Goal: Task Accomplishment & Management: Use online tool/utility

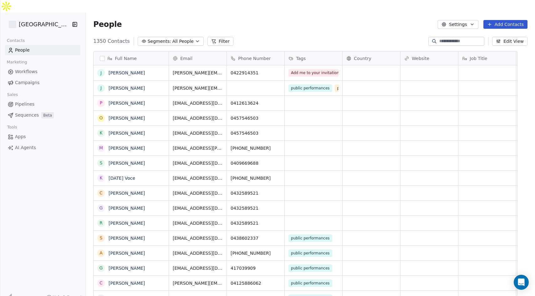
scroll to position [260, 439]
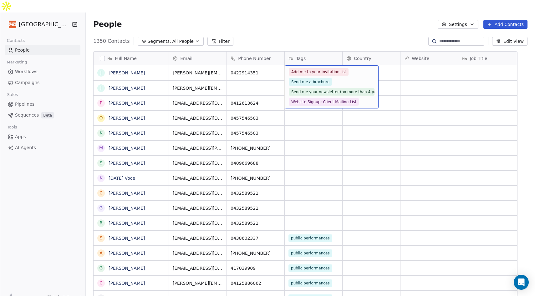
click at [341, 22] on div "People Settings Add Contacts" at bounding box center [310, 25] width 449 height 24
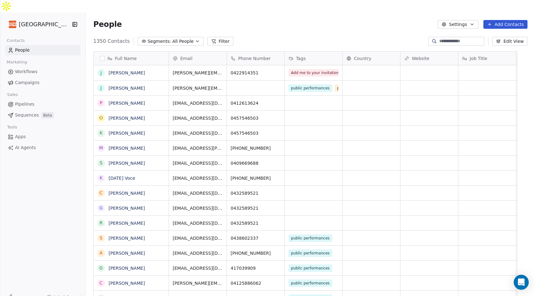
click at [29, 79] on span "Campaigns" at bounding box center [27, 82] width 24 height 7
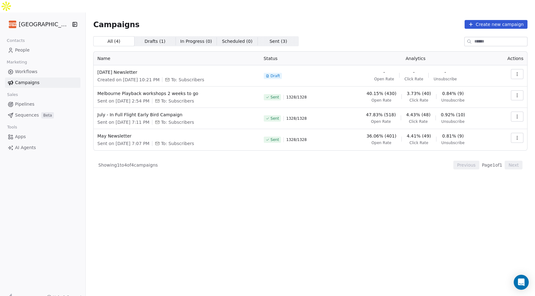
click at [27, 47] on span "People" at bounding box center [22, 50] width 15 height 7
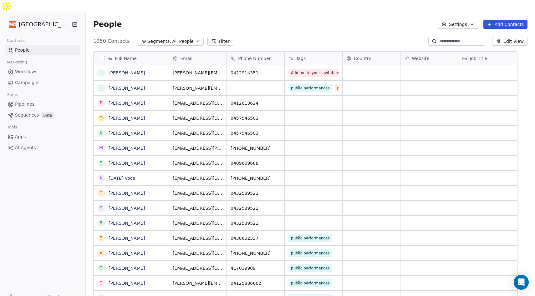
scroll to position [260, 439]
click at [144, 70] on link "[PERSON_NAME]" at bounding box center [126, 72] width 36 height 5
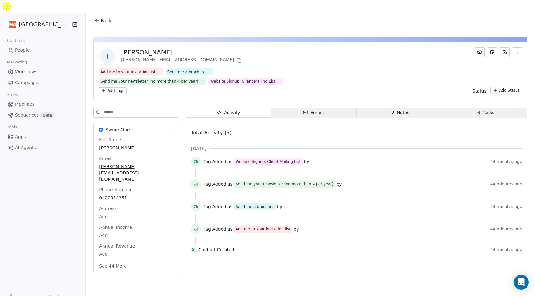
click at [35, 112] on span "Sequences" at bounding box center [27, 115] width 24 height 7
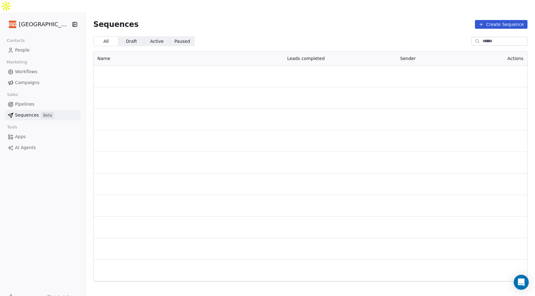
click at [35, 112] on span "Sequences" at bounding box center [27, 115] width 24 height 7
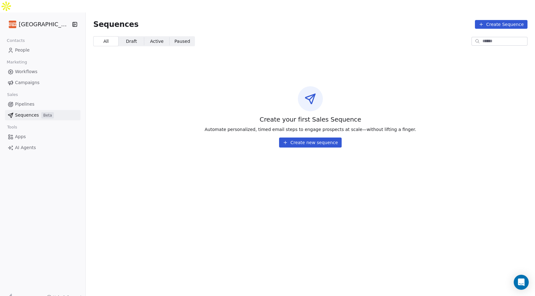
click at [28, 101] on span "Pipelines" at bounding box center [24, 104] width 19 height 7
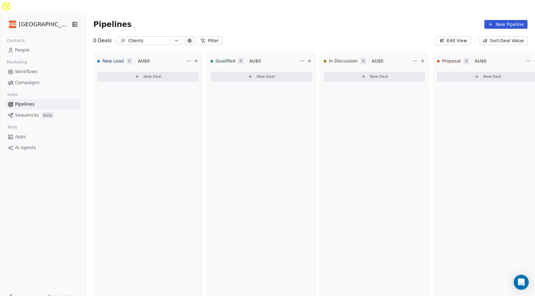
click at [28, 79] on span "Campaigns" at bounding box center [27, 82] width 24 height 7
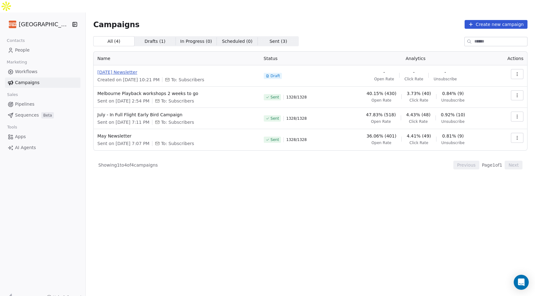
click at [134, 69] on span "[DATE] Newsletter" at bounding box center [176, 72] width 158 height 6
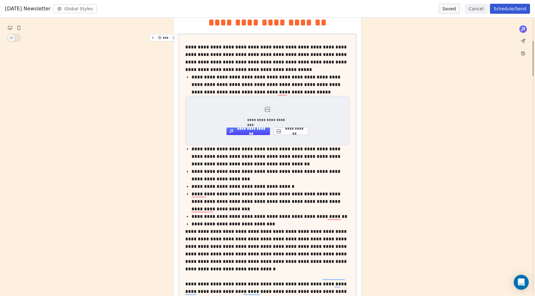
scroll to position [169, 0]
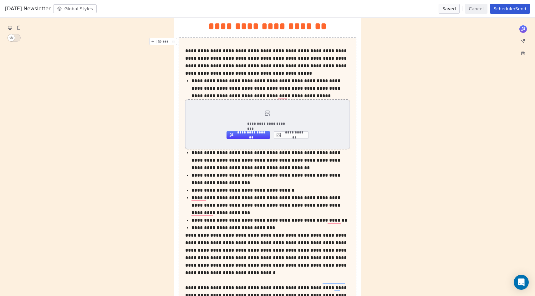
click at [275, 116] on div "**********" at bounding box center [267, 124] width 164 height 49
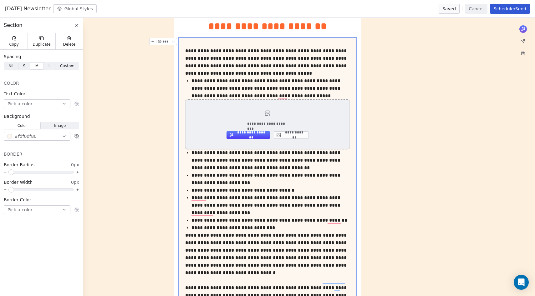
click at [258, 110] on div "**********" at bounding box center [267, 124] width 164 height 49
click at [266, 113] on icon "To enrich screen reader interactions, please activate Accessibility in Grammarl…" at bounding box center [266, 114] width 3 height 2
click at [285, 134] on button "**********" at bounding box center [291, 135] width 35 height 8
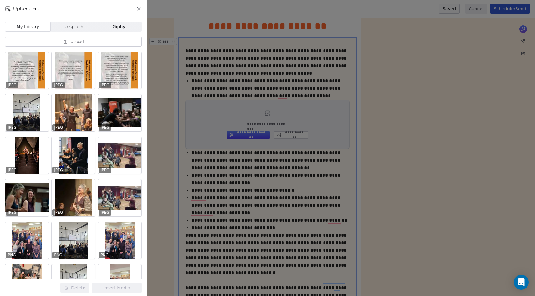
click at [70, 39] on button "Upload" at bounding box center [73, 42] width 137 height 10
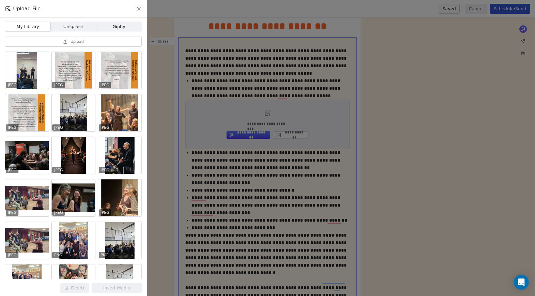
click at [31, 75] on div at bounding box center [26, 70] width 43 height 37
click at [121, 288] on button "Insert Media" at bounding box center [117, 288] width 50 height 10
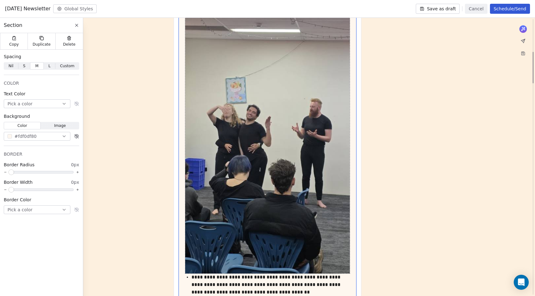
scroll to position [289, 0]
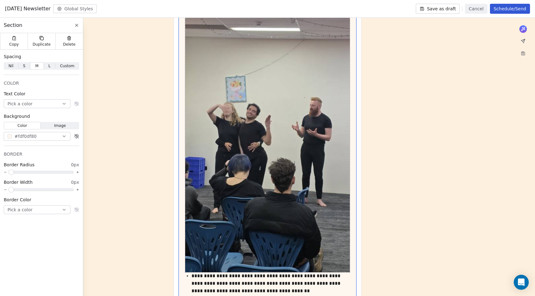
click at [326, 164] on img "To enrich screen reader interactions, please activate Accessibility in Grammarl…" at bounding box center [267, 126] width 164 height 292
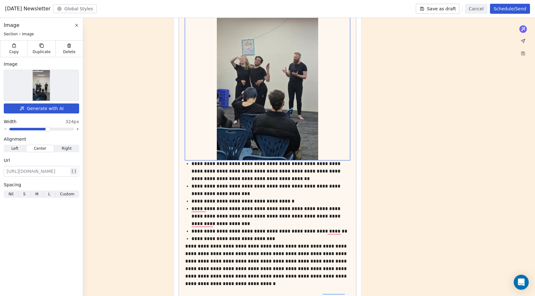
click at [48, 129] on span at bounding box center [48, 129] width 4 height 4
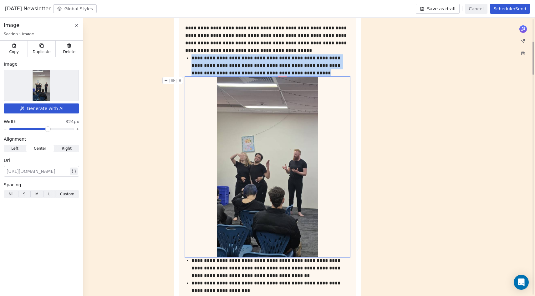
scroll to position [188, 0]
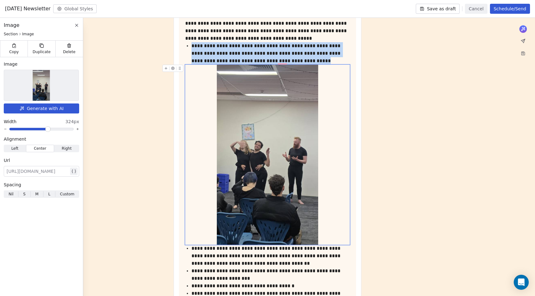
click at [270, 183] on img "To enrich screen reader interactions, please activate Accessibility in Grammarl…" at bounding box center [267, 155] width 101 height 180
click at [244, 117] on img "To enrich screen reader interactions, please activate Accessibility in Grammarl…" at bounding box center [267, 155] width 101 height 180
click at [225, 95] on img "To enrich screen reader interactions, please activate Accessibility in Grammarl…" at bounding box center [267, 155] width 101 height 180
click at [197, 83] on div "To enrich screen reader interactions, please activate Accessibility in Grammarl…" at bounding box center [267, 155] width 164 height 180
click at [194, 73] on div "To enrich screen reader interactions, please activate Accessibility in Grammarl…" at bounding box center [267, 155] width 164 height 180
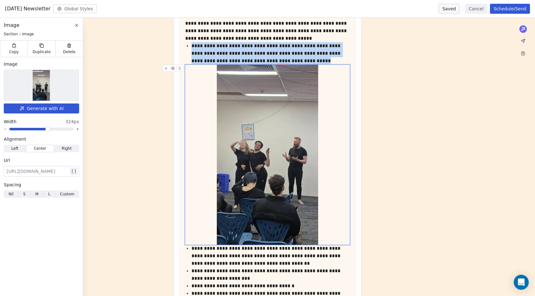
click at [180, 70] on icon "To enrich screen reader interactions, please activate Accessibility in Grammarl…" at bounding box center [180, 69] width 0 height 0
click at [173, 68] on icon "To enrich screen reader interactions, please activate Accessibility in Grammarl…" at bounding box center [172, 68] width 1 height 1
click at [59, 50] on div "Delete" at bounding box center [69, 49] width 28 height 16
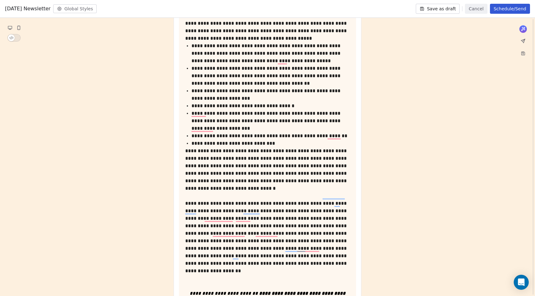
scroll to position [161, 0]
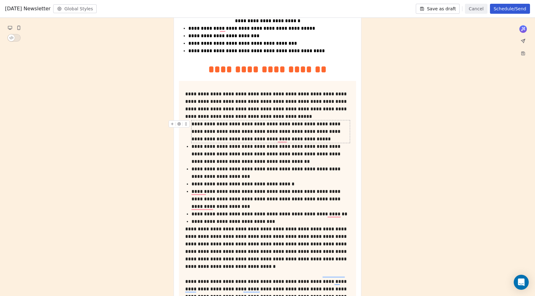
click at [301, 141] on div "**********" at bounding box center [270, 131] width 158 height 23
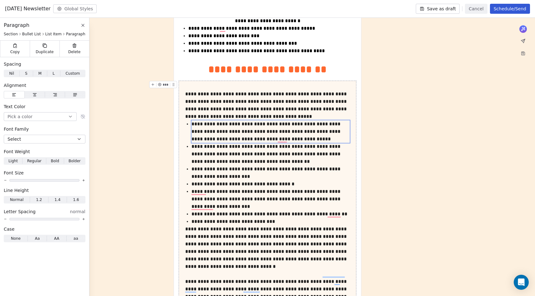
click at [352, 140] on div "**********" at bounding box center [267, 263] width 177 height 364
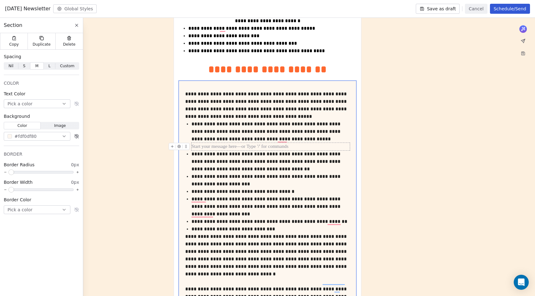
click at [186, 146] on icon "To enrich screen reader interactions, please activate Accessibility in Grammarl…" at bounding box center [186, 146] width 0 height 0
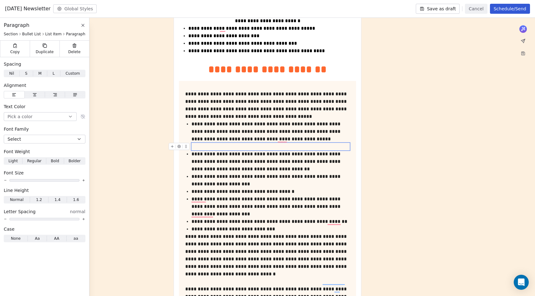
click at [180, 147] on icon "To enrich screen reader interactions, please activate Accessibility in Grammarl…" at bounding box center [179, 146] width 3 height 3
click at [173, 147] on icon "To enrich screen reader interactions, please activate Accessibility in Grammarl…" at bounding box center [172, 146] width 4 height 4
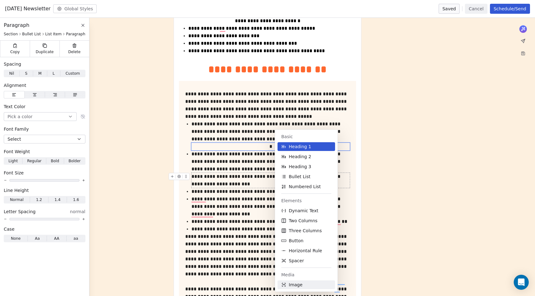
click at [317, 287] on button "Image" at bounding box center [306, 284] width 58 height 9
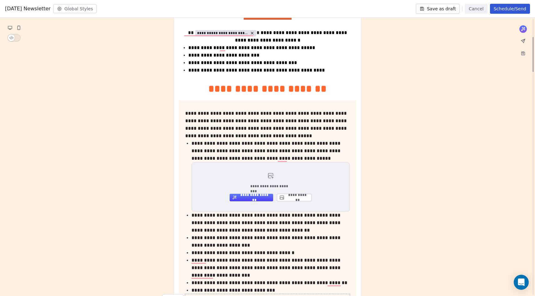
scroll to position [170, 0]
